Goal: Task Accomplishment & Management: Manage account settings

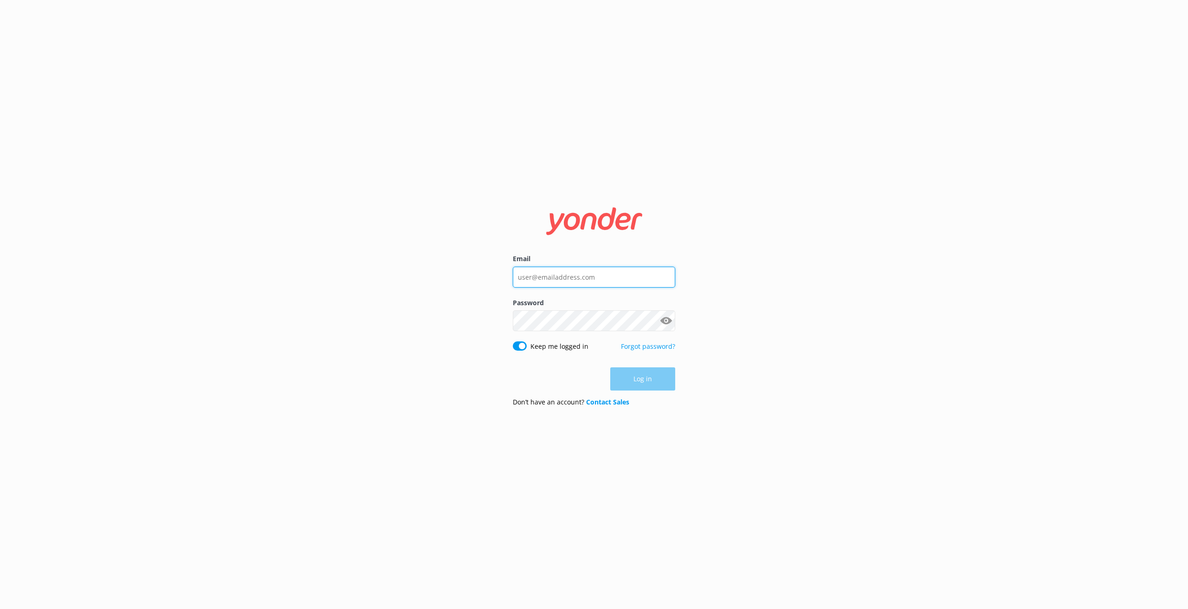
type input "[EMAIL_ADDRESS][DOMAIN_NAME]"
click at [640, 385] on button "Log in" at bounding box center [642, 379] width 65 height 23
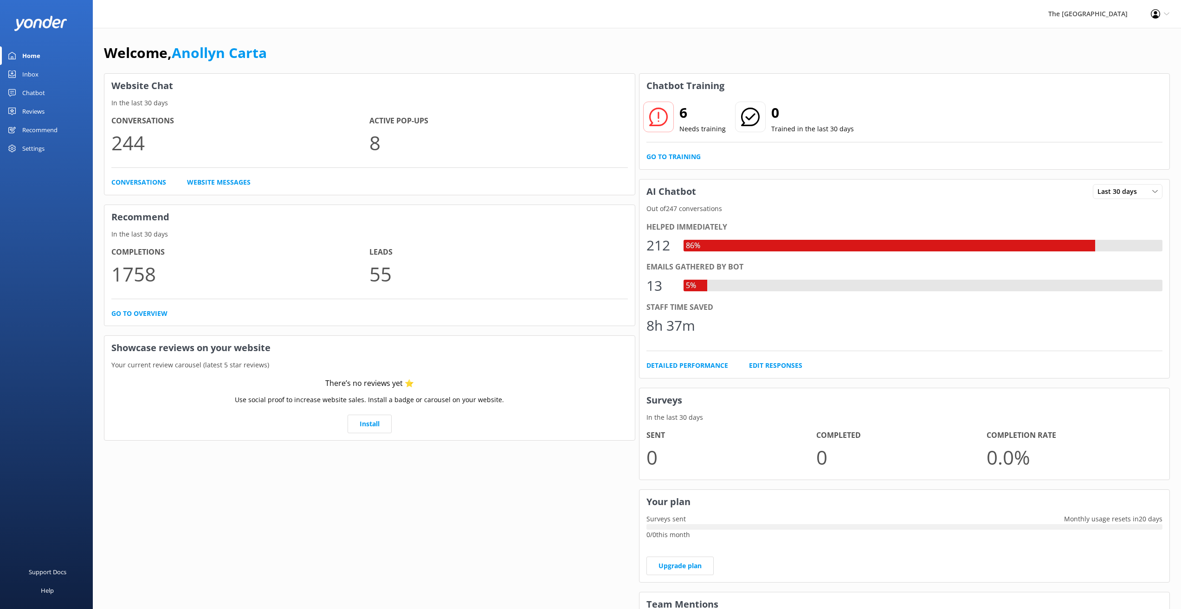
click at [33, 76] on div "Inbox" at bounding box center [30, 74] width 16 height 19
